Goal: Find specific page/section: Find specific page/section

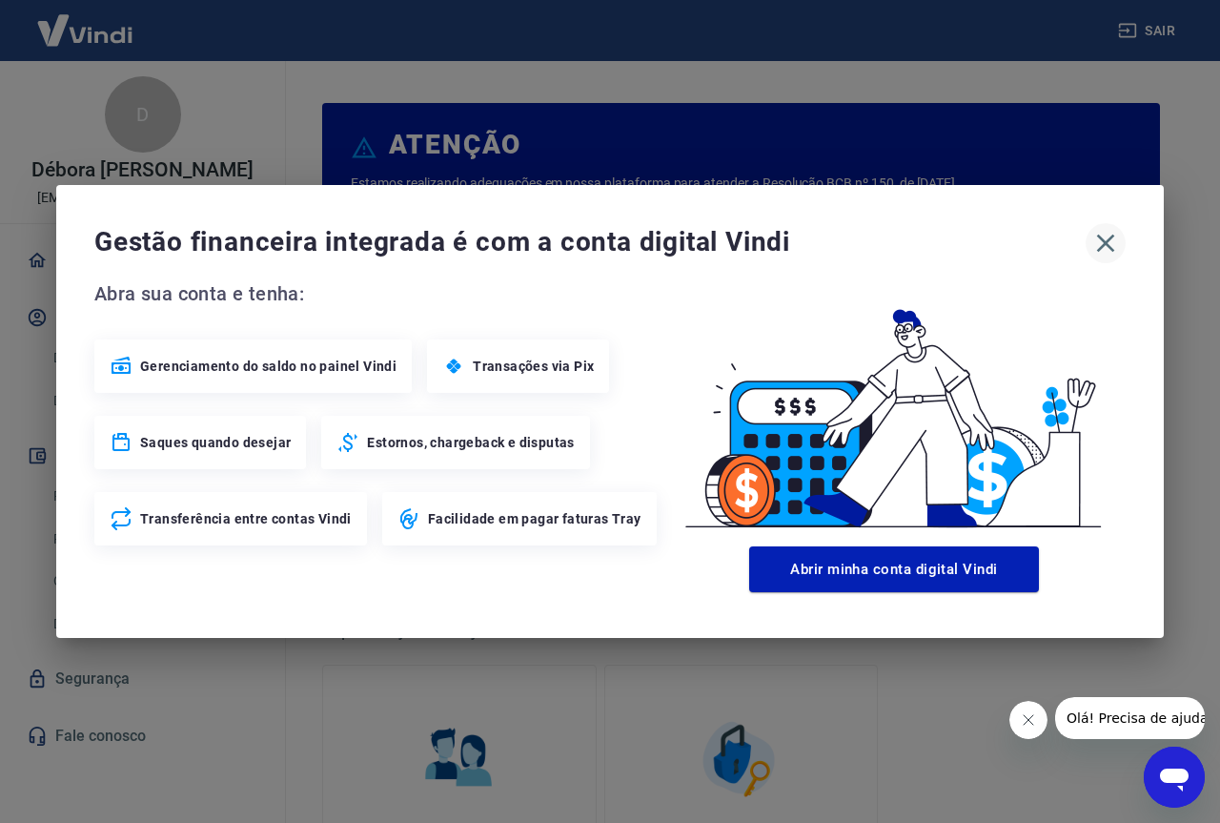
click at [1108, 236] on icon "button" at bounding box center [1106, 243] width 31 height 31
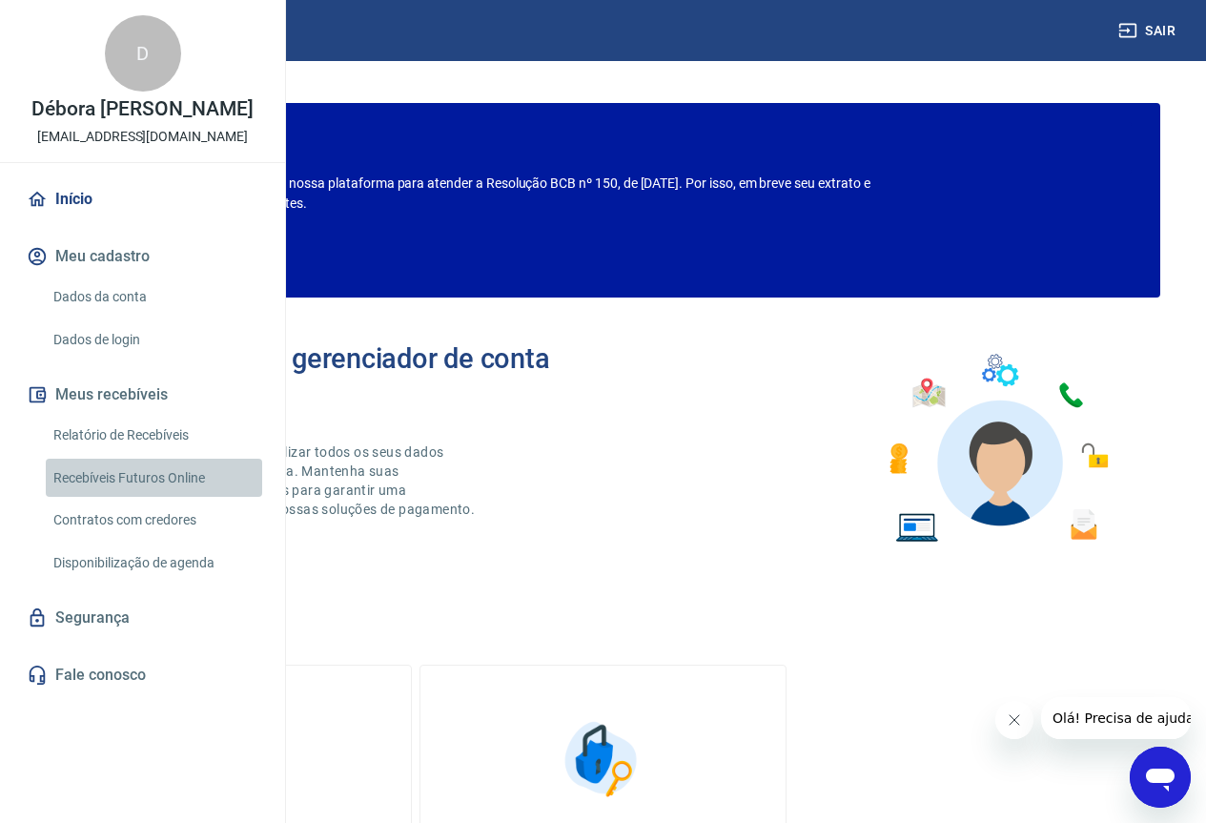
click at [174, 498] on link "Recebíveis Futuros Online" at bounding box center [154, 478] width 216 height 39
